Goal: Find specific fact

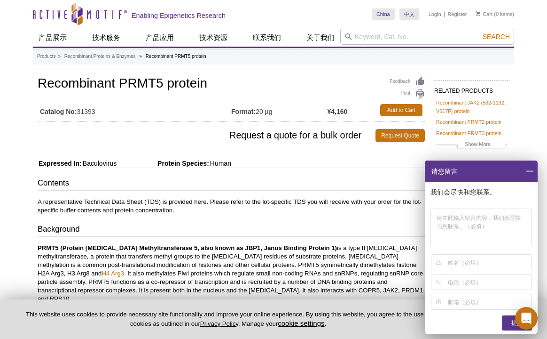
click at [530, 172] on span at bounding box center [530, 171] width 16 height 22
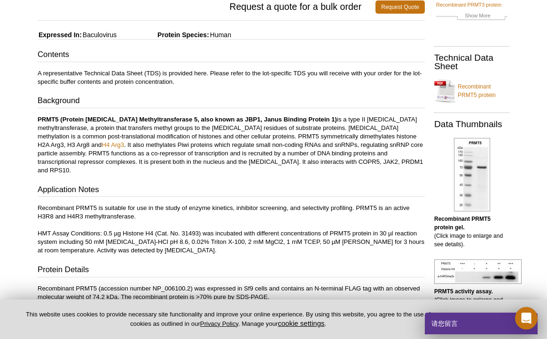
scroll to position [33, 0]
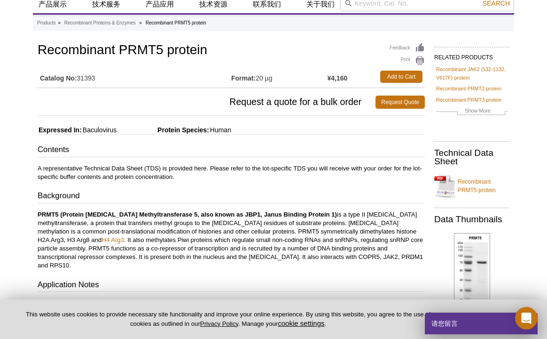
click at [480, 326] on div "请您留言" at bounding box center [481, 323] width 113 height 22
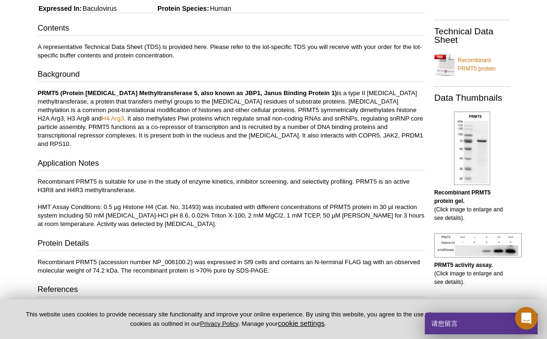
scroll to position [0, 0]
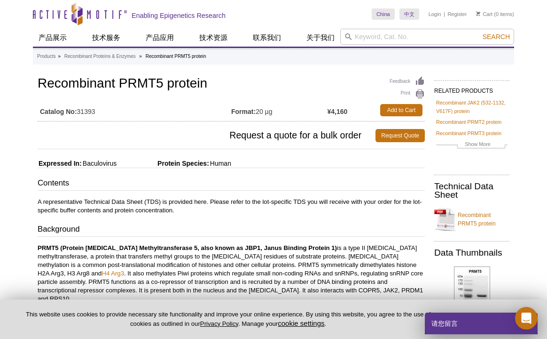
click at [449, 220] on link "Recombinant PRMT5 protein" at bounding box center [472, 219] width 75 height 28
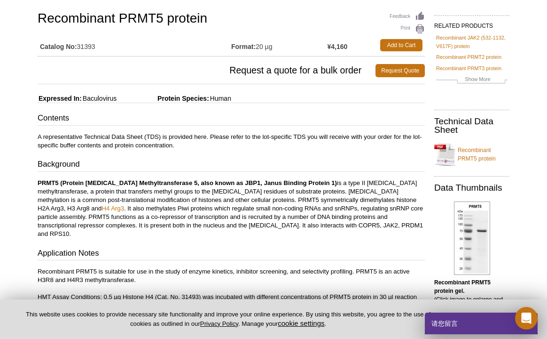
scroll to position [189, 0]
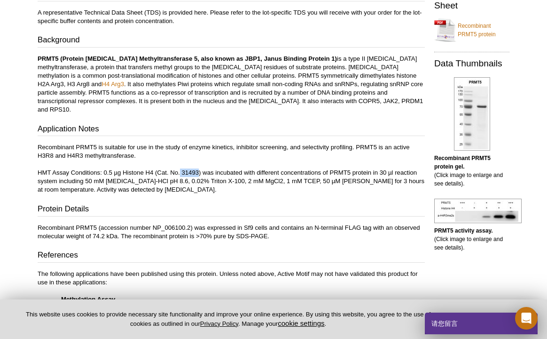
drag, startPoint x: 181, startPoint y: 163, endPoint x: 199, endPoint y: 165, distance: 17.9
click at [199, 165] on p "Recombinant PRMT5 is suitable for use in the study of enzyme kinetics, inhibito…" at bounding box center [232, 168] width 388 height 51
copy p "31493"
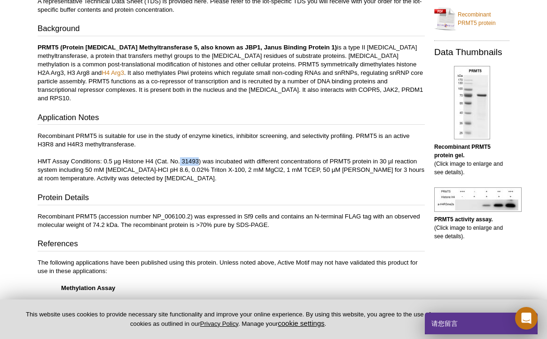
scroll to position [51, 0]
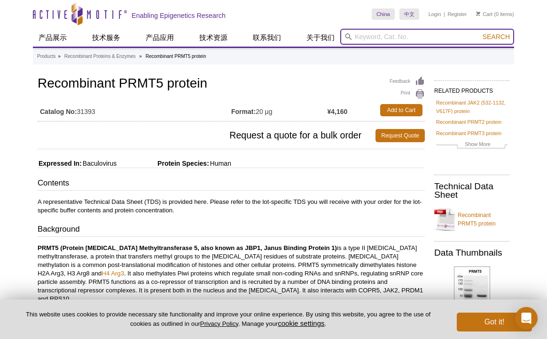
click at [370, 32] on input "search" at bounding box center [427, 37] width 174 height 16
click at [391, 38] on input "search" at bounding box center [427, 37] width 174 height 16
paste input "31493"
type input "31493"
click at [497, 37] on button "Search" at bounding box center [496, 36] width 33 height 8
